Goal: Navigation & Orientation: Go to known website

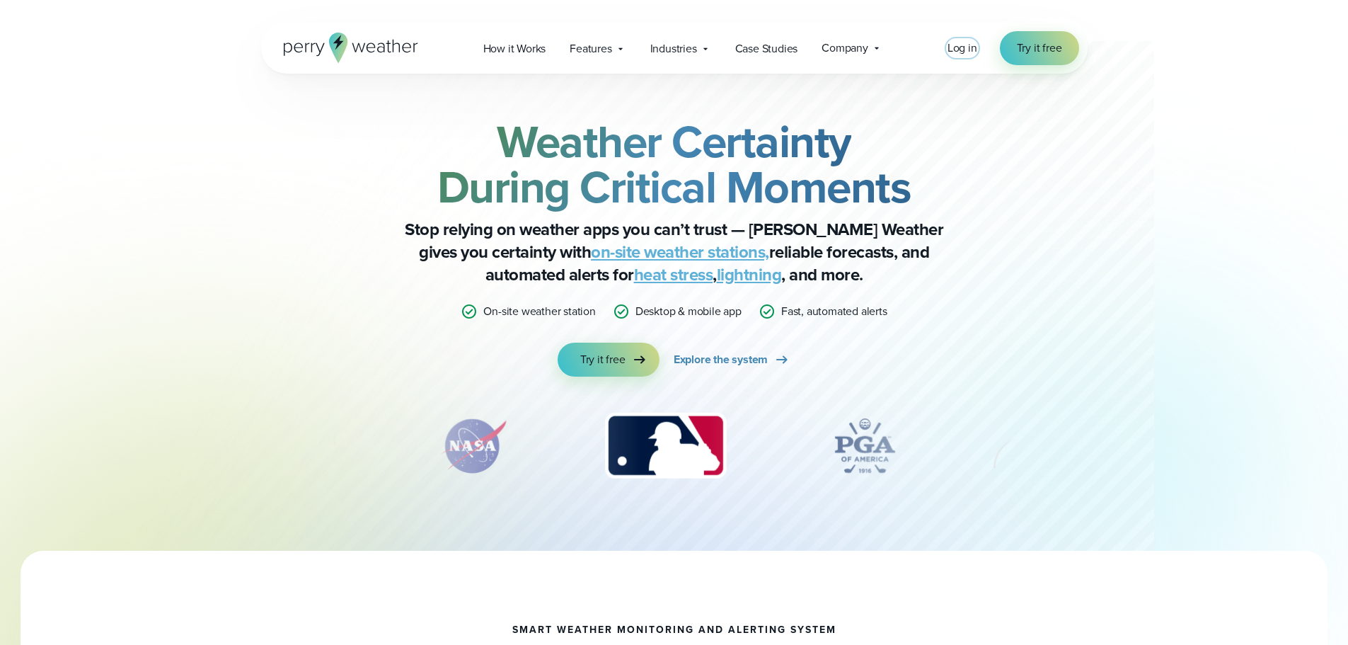
click at [966, 47] on span "Log in" at bounding box center [962, 48] width 30 height 16
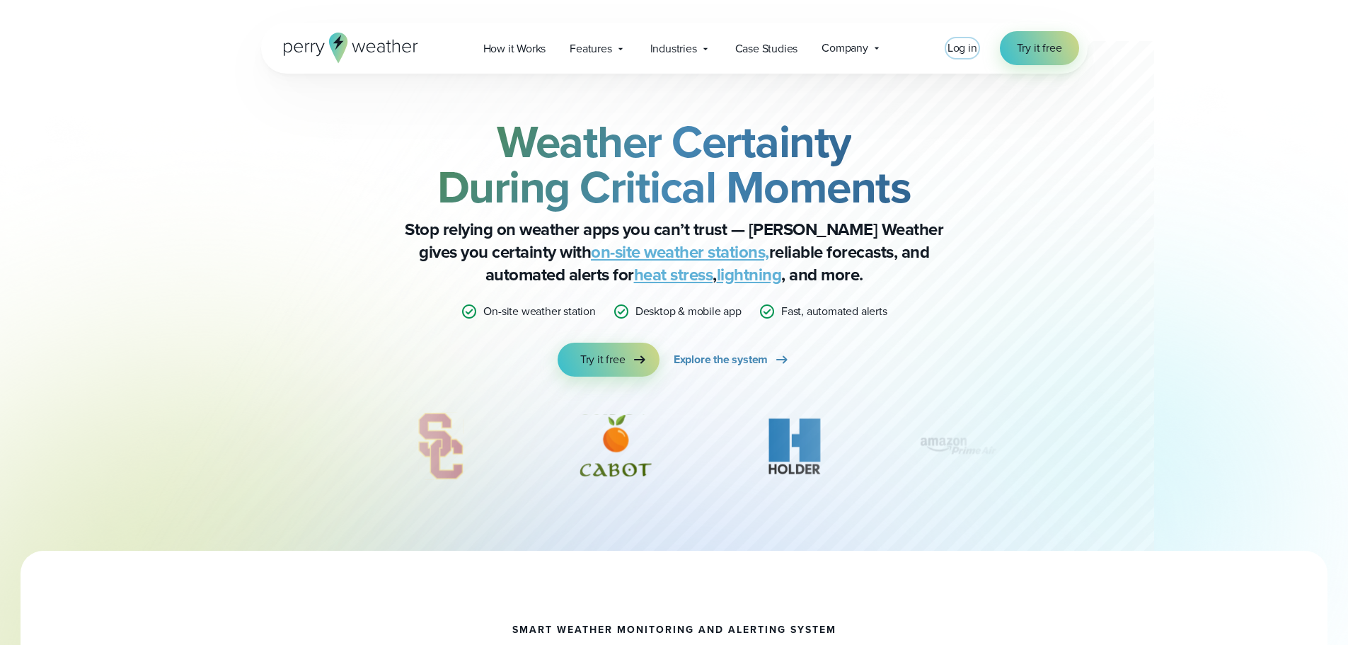
click at [955, 44] on span "Log in" at bounding box center [962, 48] width 30 height 16
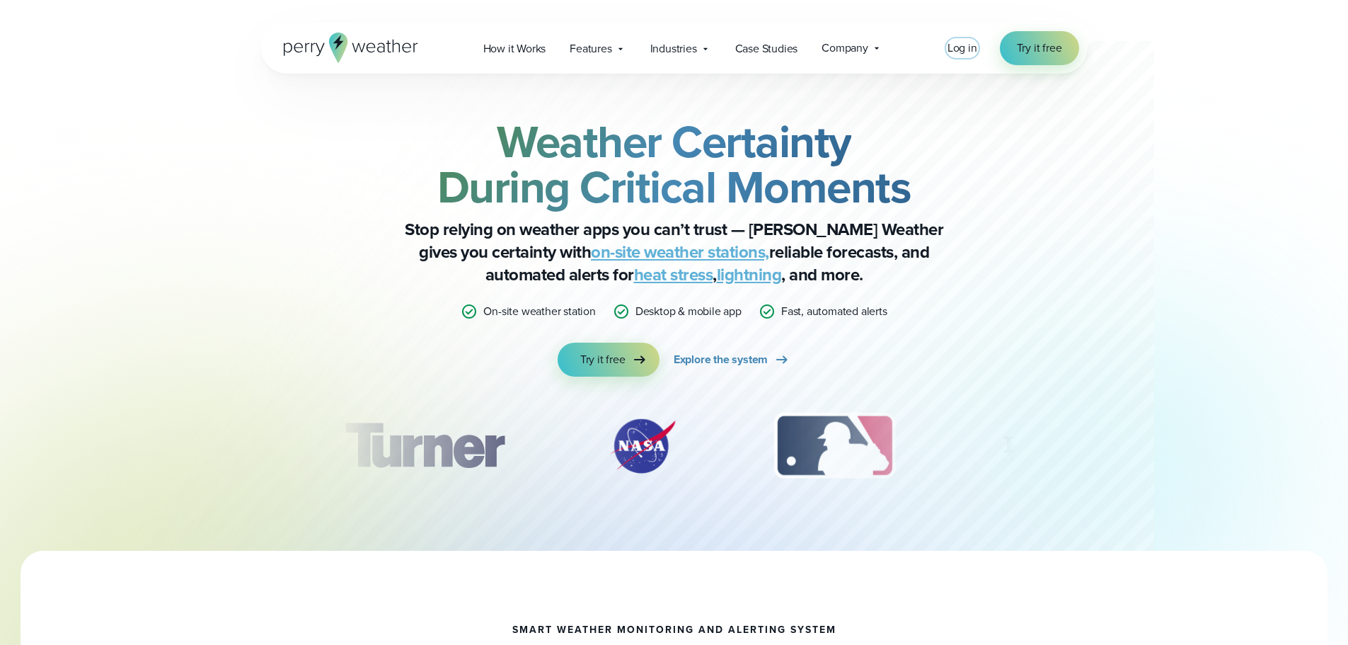
click at [962, 49] on span "Log in" at bounding box center [962, 48] width 30 height 16
